Goal: Task Accomplishment & Management: Use online tool/utility

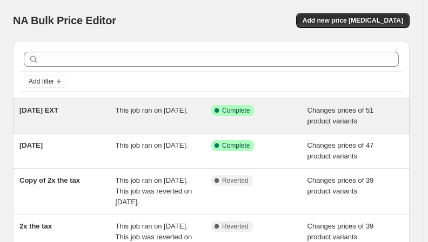
click at [53, 119] on div "[DATE] EXT" at bounding box center [67, 116] width 96 height 22
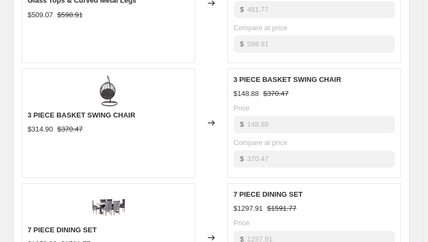
scroll to position [834, 0]
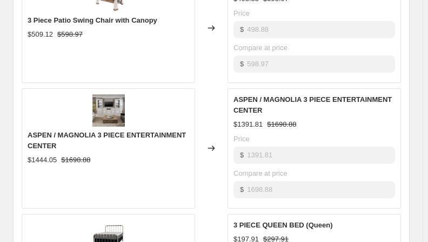
scroll to position [848, 0]
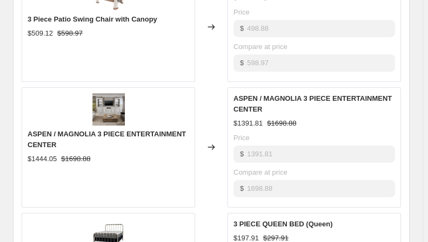
drag, startPoint x: 432, startPoint y: 125, endPoint x: 424, endPoint y: 169, distance: 44.6
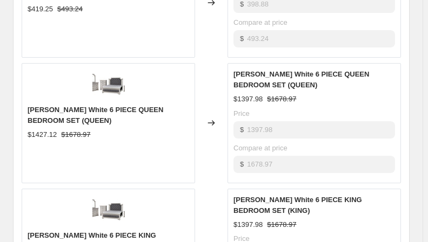
scroll to position [906, 0]
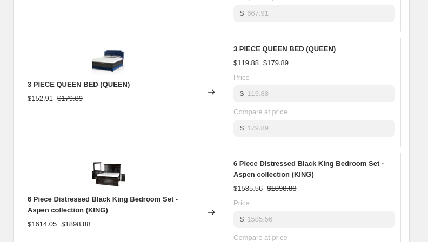
scroll to position [779, 0]
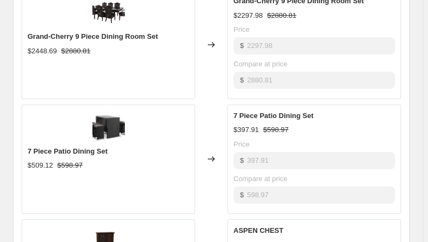
scroll to position [725, 0]
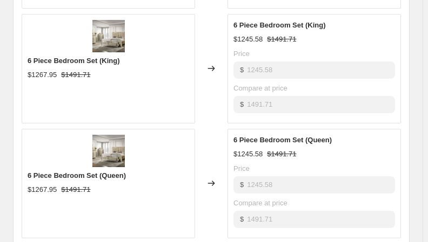
scroll to position [809, 0]
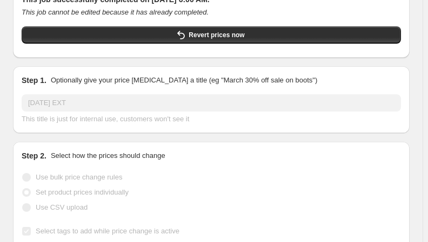
scroll to position [0, 0]
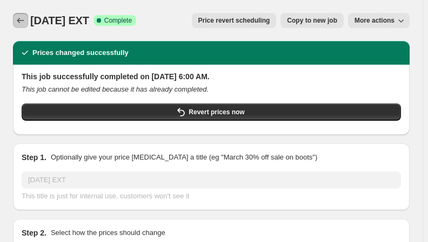
click at [21, 21] on icon "Price change jobs" at bounding box center [20, 20] width 7 height 5
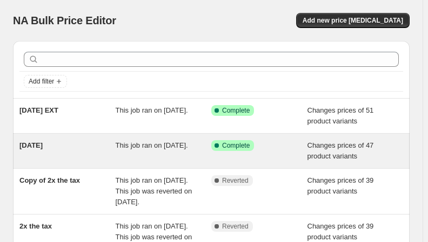
click at [43, 148] on span "[DATE]" at bounding box center [30, 145] width 23 height 8
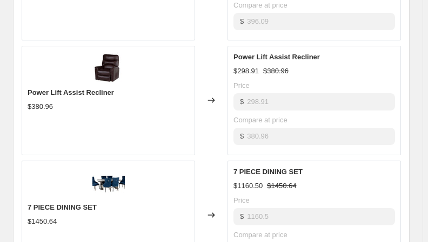
scroll to position [836, 0]
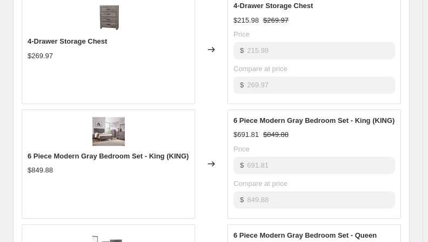
scroll to position [847, 0]
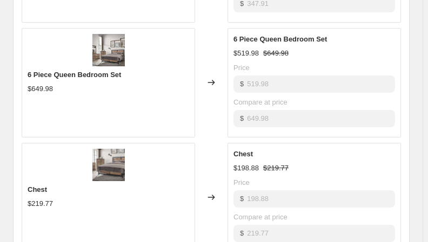
scroll to position [770, 0]
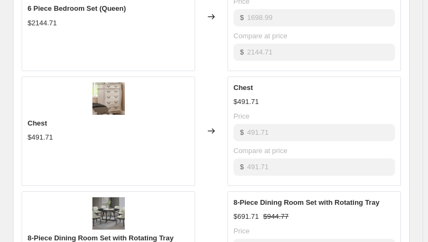
scroll to position [689, 0]
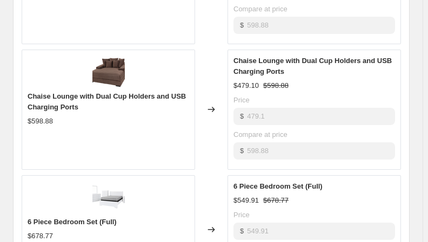
scroll to position [803, 0]
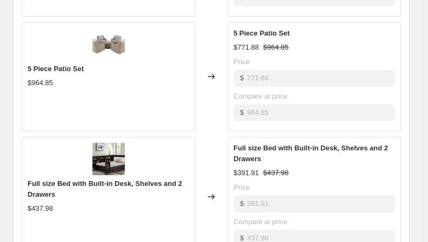
scroll to position [819, 0]
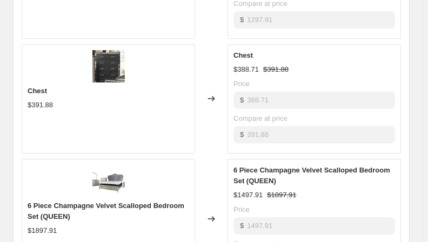
scroll to position [754, 0]
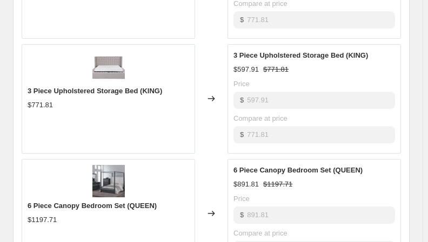
scroll to position [803, 0]
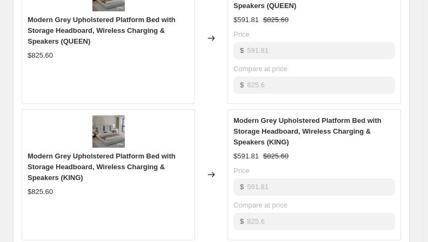
scroll to position [852, 0]
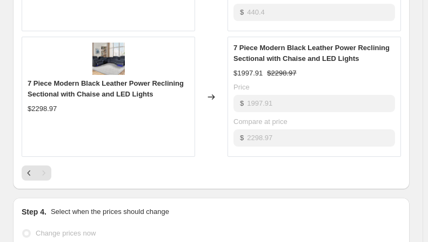
scroll to position [543, 0]
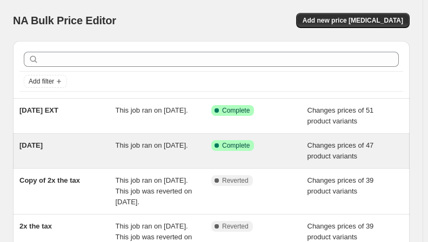
click at [171, 150] on span "This job ran on [DATE]." at bounding box center [152, 145] width 72 height 8
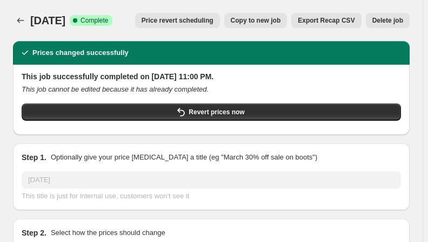
click at [281, 19] on span "Copy to new job" at bounding box center [255, 20] width 50 height 9
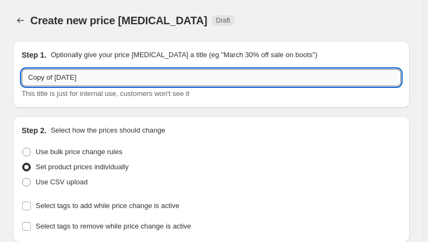
click at [97, 76] on input "Copy of [DATE]" at bounding box center [211, 77] width 379 height 17
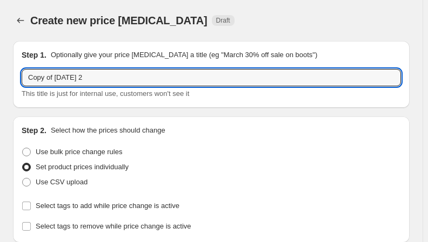
type input "Copy of [DATE] 2"
click at [280, 18] on div "Create new price [MEDICAL_DATA] Draft" at bounding box center [173, 20] width 287 height 15
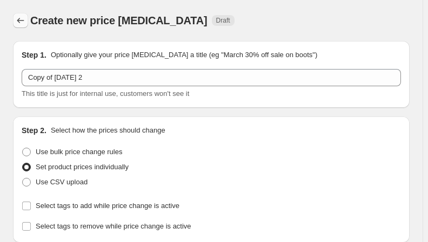
click at [17, 18] on icon "Price change jobs" at bounding box center [20, 20] width 11 height 11
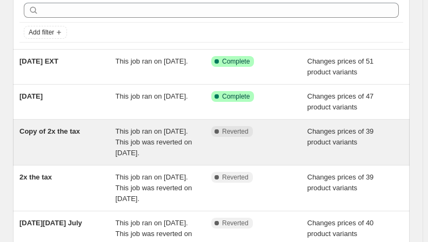
scroll to position [65, 0]
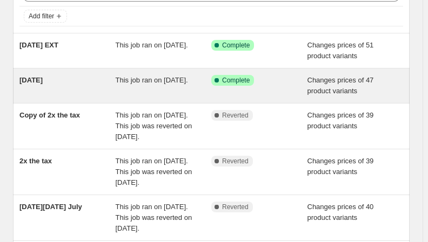
click at [151, 78] on span "This job ran on [DATE]." at bounding box center [152, 80] width 72 height 8
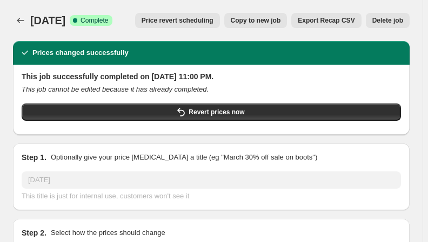
click at [267, 22] on span "Copy to new job" at bounding box center [255, 20] width 50 height 9
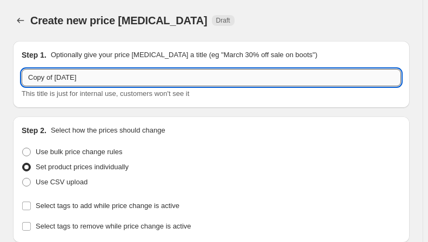
click at [122, 72] on input "Copy of [DATE]" at bounding box center [211, 77] width 379 height 17
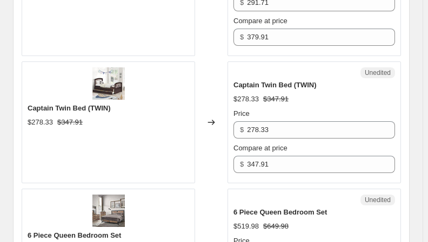
scroll to position [1959, 0]
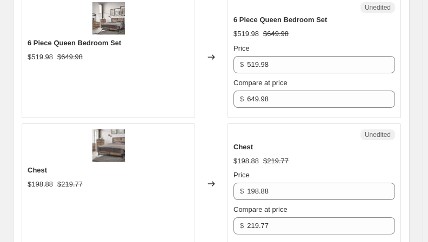
type input "Copy of [DATE] 2"
radio input "true"
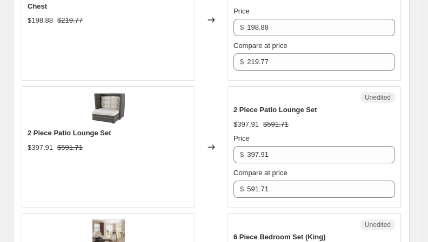
scroll to position [2144, 0]
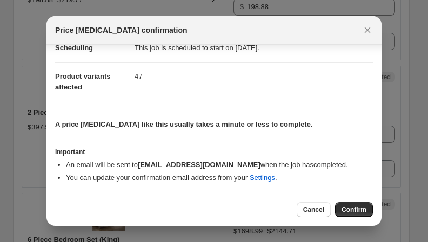
scroll to position [0, 0]
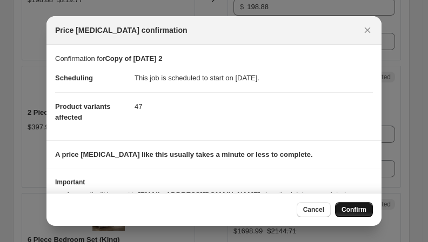
click at [346, 209] on span "Confirm" at bounding box center [353, 210] width 25 height 9
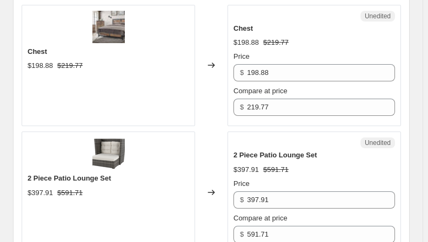
scroll to position [2209, 0]
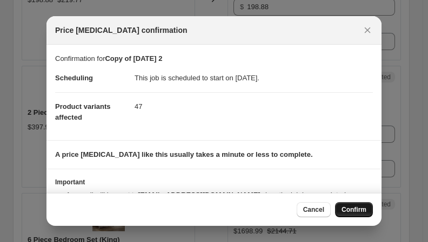
click at [341, 209] on button "Confirm" at bounding box center [354, 209] width 38 height 15
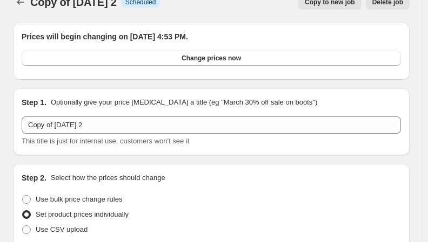
scroll to position [0, 0]
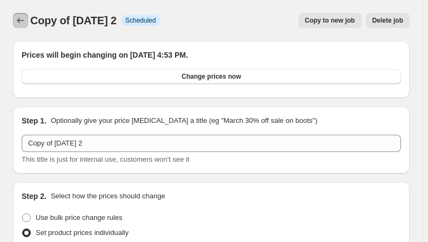
click at [18, 20] on icon "Price change jobs" at bounding box center [20, 20] width 7 height 5
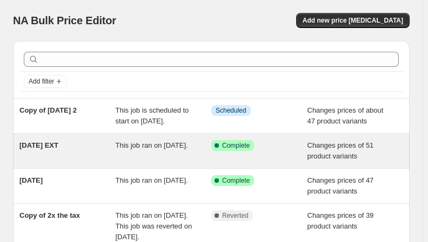
click at [123, 150] on span "This job ran on [DATE]." at bounding box center [152, 145] width 72 height 8
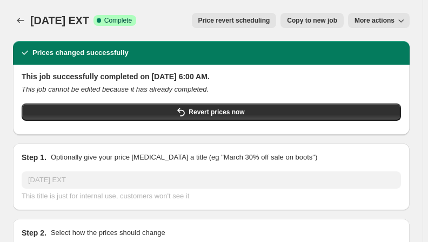
click at [313, 23] on span "Copy to new job" at bounding box center [312, 20] width 50 height 9
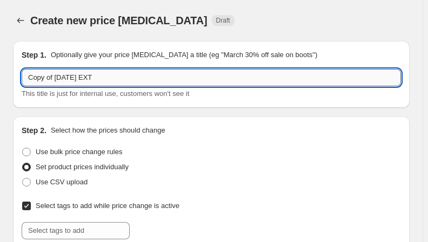
click at [116, 73] on input "Copy of [DATE] EXT" at bounding box center [211, 77] width 379 height 17
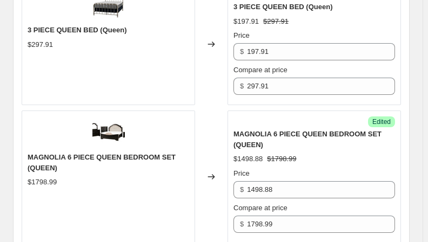
scroll to position [2102, 0]
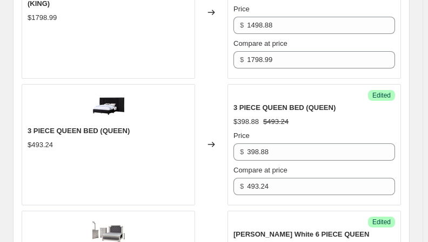
type input "Copy of [DATE] EXT 2"
radio input "true"
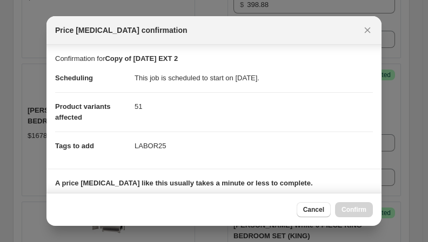
scroll to position [158, 0]
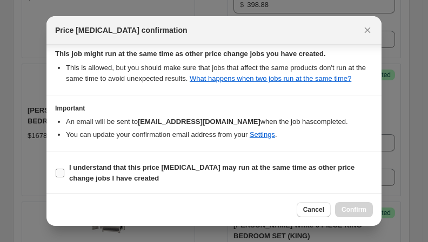
click at [160, 165] on b "I understand that this price [MEDICAL_DATA] may run at the same time as other p…" at bounding box center [211, 173] width 285 height 19
click at [64, 169] on input "I understand that this price [MEDICAL_DATA] may run at the same time as other p…" at bounding box center [60, 173] width 9 height 9
checkbox input "true"
click at [353, 212] on span "Confirm" at bounding box center [353, 210] width 25 height 9
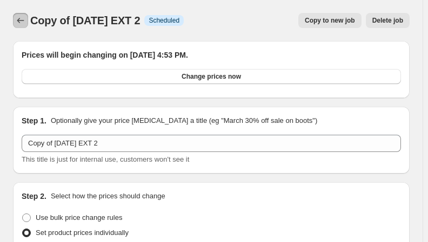
click at [23, 23] on icon "Price change jobs" at bounding box center [20, 20] width 11 height 11
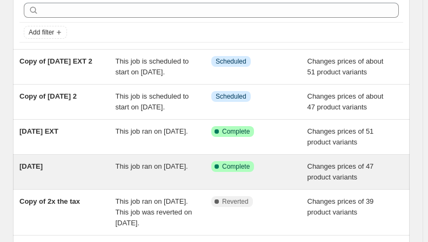
scroll to position [65, 0]
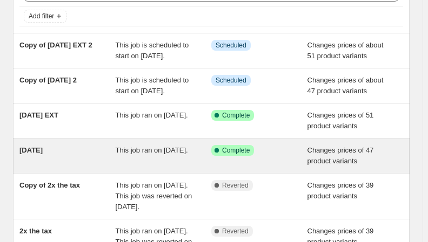
click at [166, 154] on span "This job ran on [DATE]." at bounding box center [152, 150] width 72 height 8
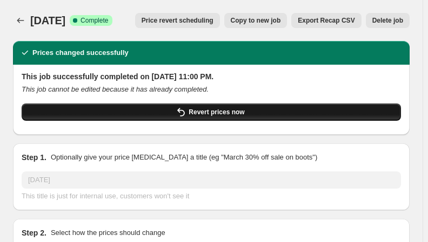
click at [95, 113] on button "Revert prices now" at bounding box center [211, 112] width 379 height 17
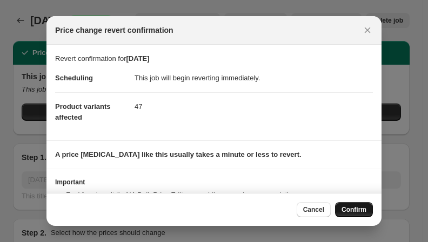
click at [354, 209] on span "Confirm" at bounding box center [353, 210] width 25 height 9
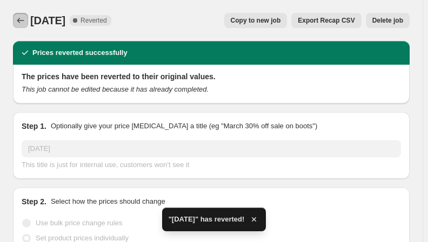
click at [21, 20] on icon "Price change jobs" at bounding box center [20, 20] width 11 height 11
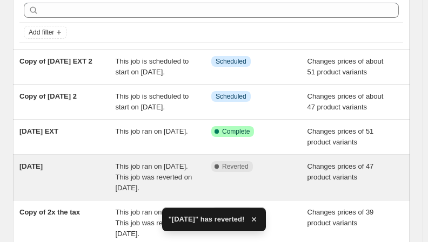
scroll to position [65, 0]
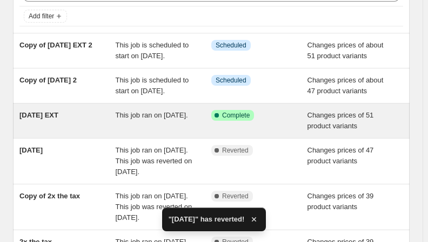
click at [81, 132] on div "[DATE] EXT" at bounding box center [67, 121] width 96 height 22
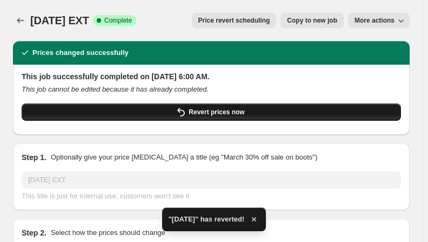
click at [188, 116] on span "Revert prices now" at bounding box center [216, 112] width 56 height 9
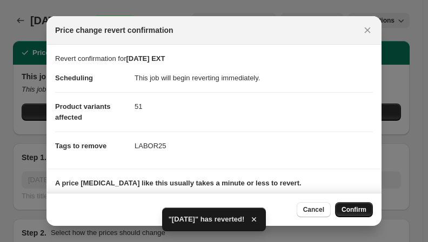
click at [354, 211] on span "Confirm" at bounding box center [353, 210] width 25 height 9
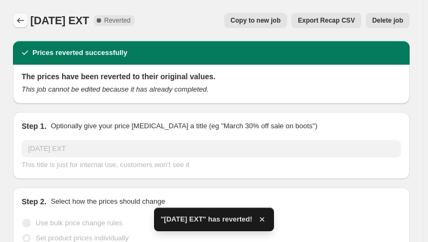
click at [20, 17] on icon "Price change jobs" at bounding box center [20, 20] width 11 height 11
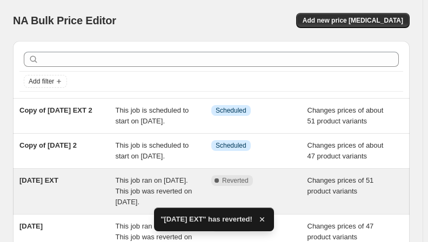
scroll to position [65, 0]
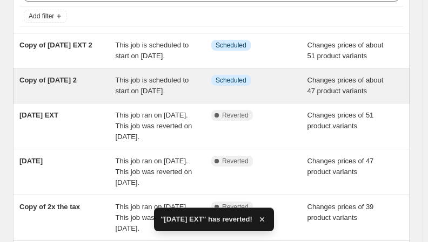
click at [107, 97] on div "Copy of [DATE] 2" at bounding box center [67, 86] width 96 height 22
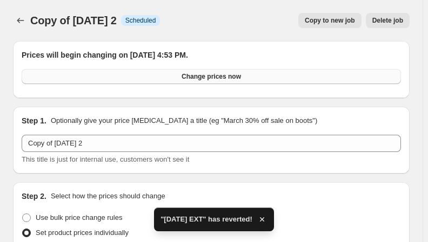
click at [181, 75] on span "Change prices now" at bounding box center [210, 76] width 59 height 9
radio input "true"
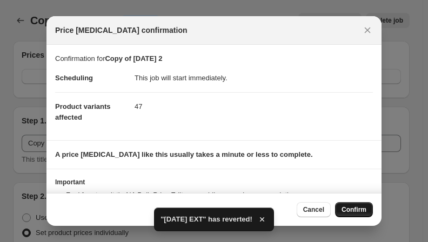
click at [354, 213] on span "Confirm" at bounding box center [353, 210] width 25 height 9
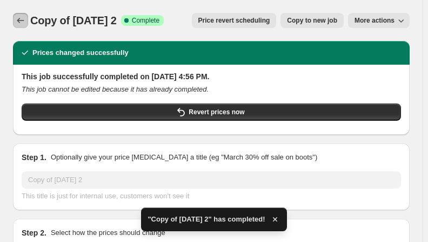
click at [25, 24] on icon "Price change jobs" at bounding box center [20, 20] width 11 height 11
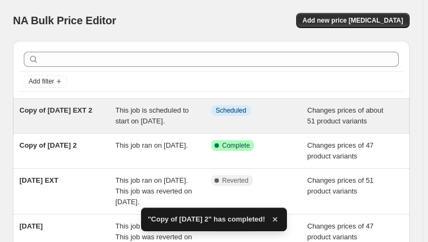
click at [86, 121] on div "Copy of [DATE] EXT 2" at bounding box center [67, 116] width 96 height 22
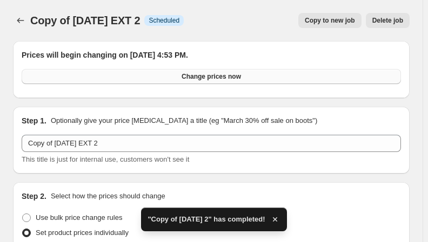
click at [181, 78] on span "Change prices now" at bounding box center [210, 76] width 59 height 9
radio input "true"
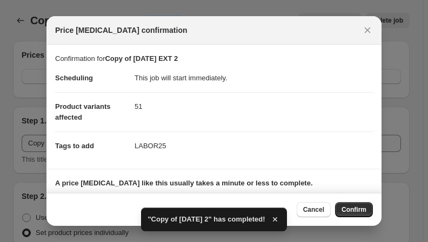
click at [356, 215] on button "Confirm" at bounding box center [354, 209] width 38 height 15
